Goal: Transaction & Acquisition: Book appointment/travel/reservation

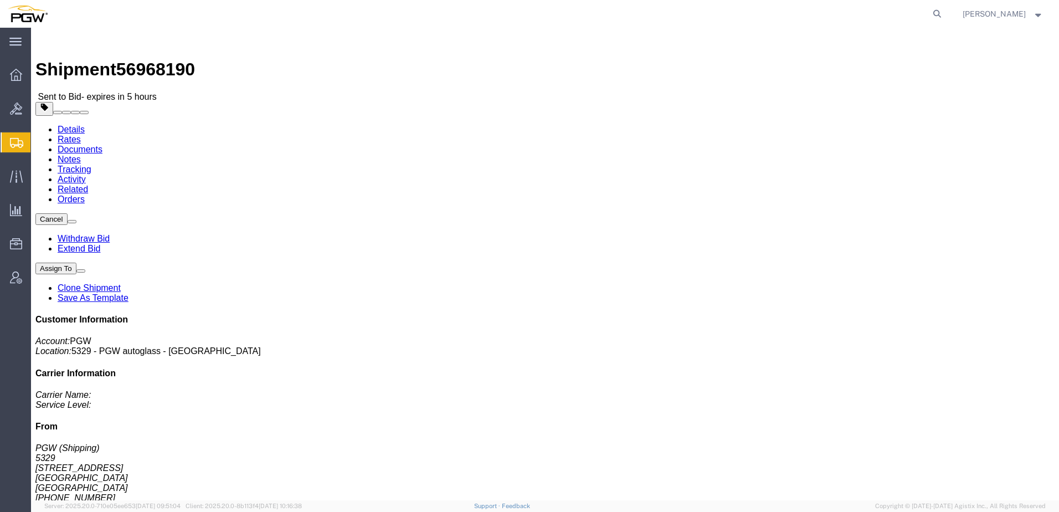
click link "Rates"
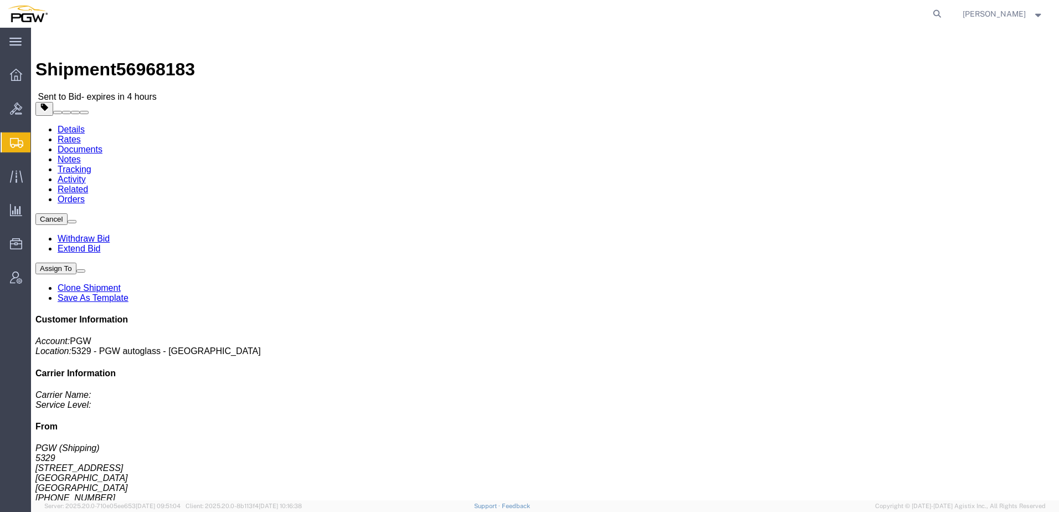
click link "Rates"
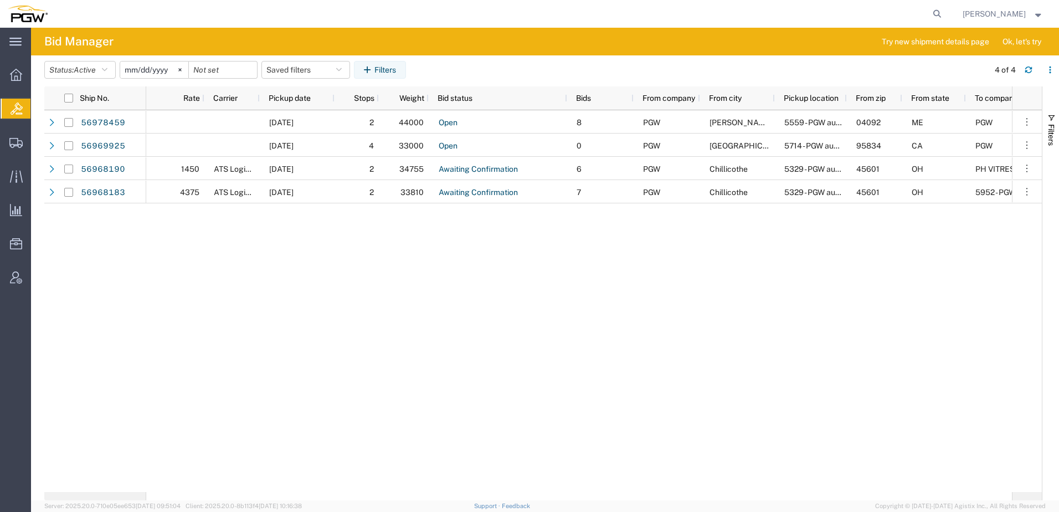
click at [364, 281] on div "10/01/2025 2 44000 Open 8 PGW Westbrook 5559 - PGW autoglass - Portland ME 0409…" at bounding box center [578, 301] width 865 height 382
